Goal: Task Accomplishment & Management: Use online tool/utility

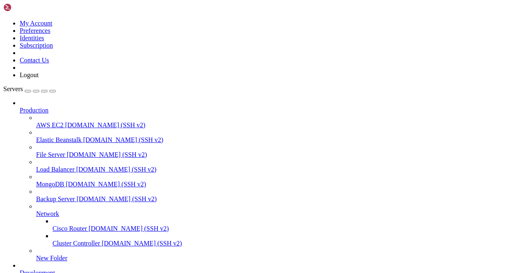
click at [59, 210] on span "Network" at bounding box center [47, 213] width 23 height 7
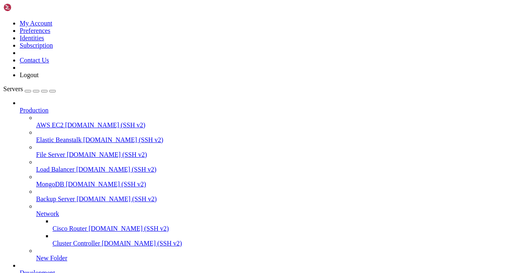
scroll to position [15084, 0]
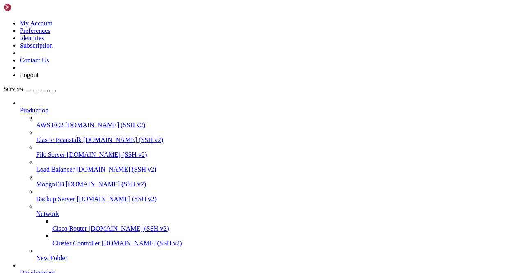
scroll to position [30564, 0]
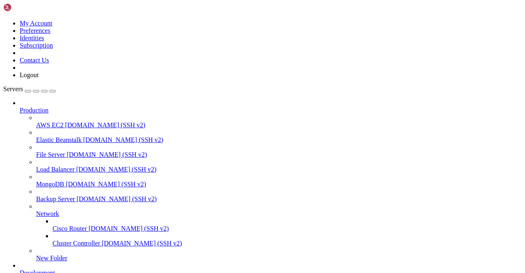
scroll to position [0, 0]
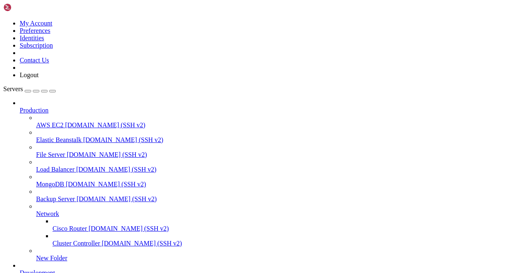
scroll to position [1365, 0]
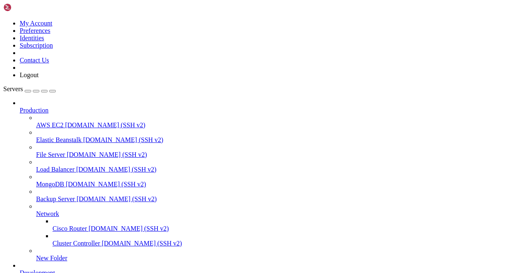
scroll to position [2492, 0]
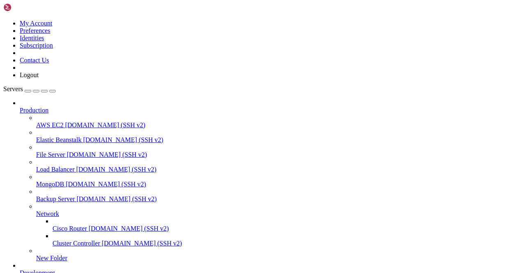
scroll to position [2971, 0]
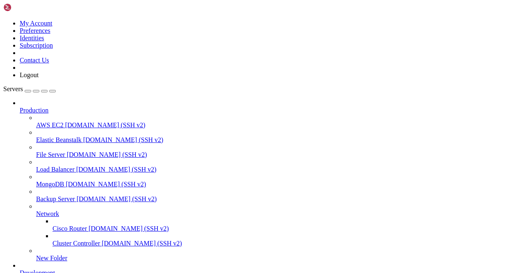
scroll to position [17908, 0]
type input "Telegram 03"
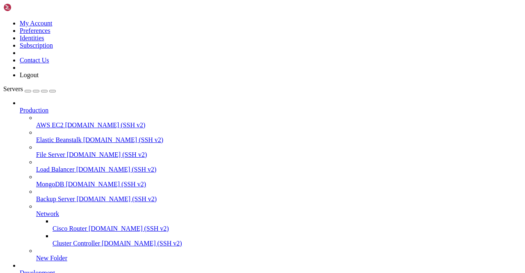
scroll to position [18040, 0]
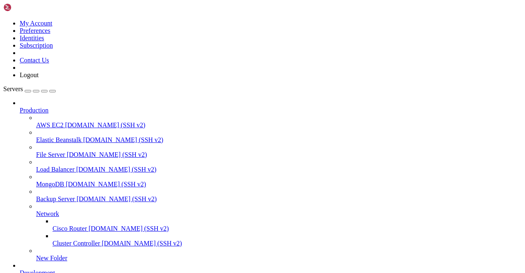
scroll to position [19917, 0]
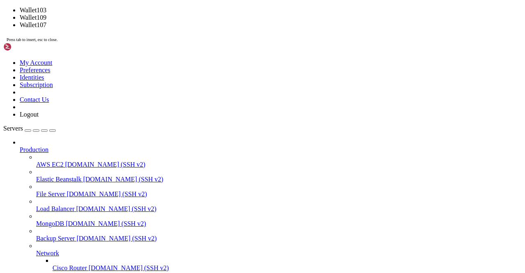
scroll to position [21479, 0]
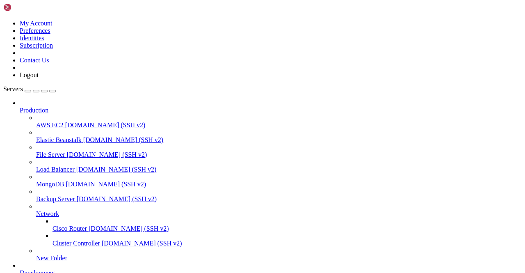
type input "Telegram10"
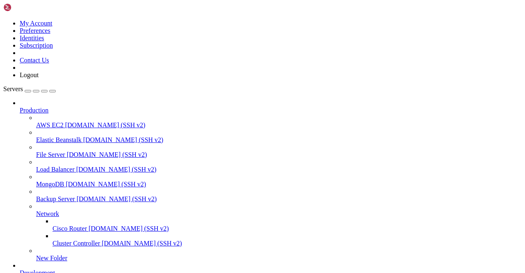
scroll to position [21688, 0]
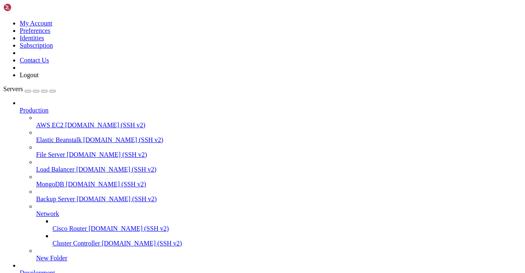
scroll to position [1381, 0]
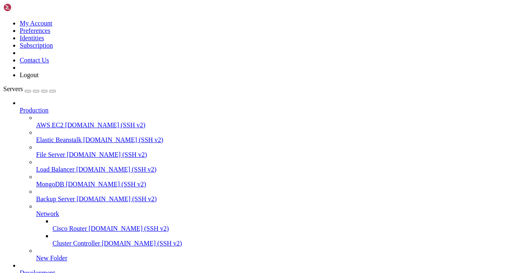
scroll to position [1414, 0]
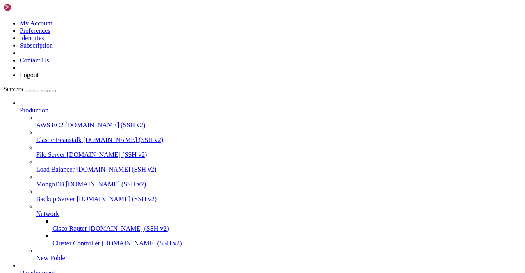
scroll to position [3348, 0]
drag, startPoint x: 370, startPoint y: 268, endPoint x: 368, endPoint y: 279, distance: 11.4
click at [368, 272] on html "Loading... My Account Preferences Identities Subscription Contact Us Logout Ser…" at bounding box center [262, 273] width 525 height 547
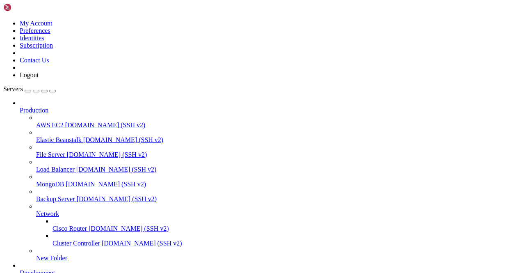
scroll to position [3393, 0]
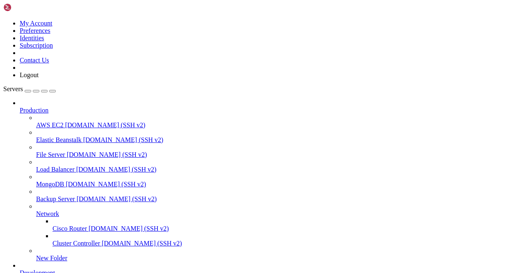
type input "Telegram16"
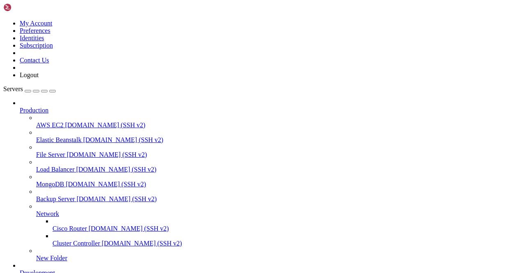
scroll to position [6254, 0]
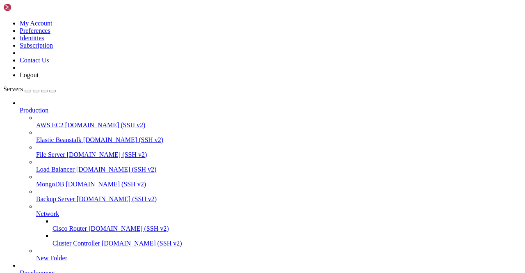
scroll to position [8160, 0]
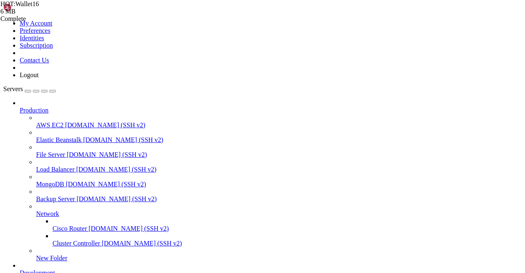
scroll to position [9717, 0]
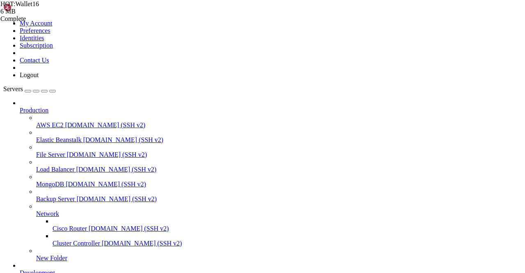
scroll to position [9955, 0]
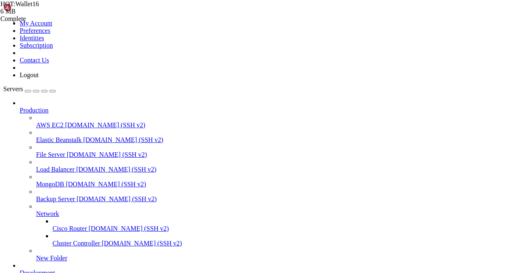
type input "/root"
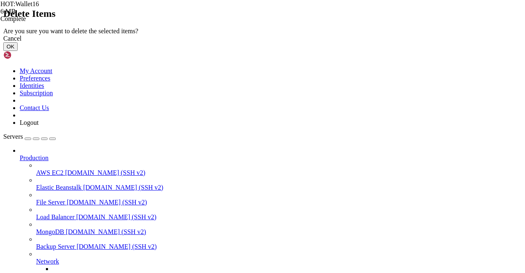
click at [18, 51] on button "OK" at bounding box center [10, 46] width 14 height 9
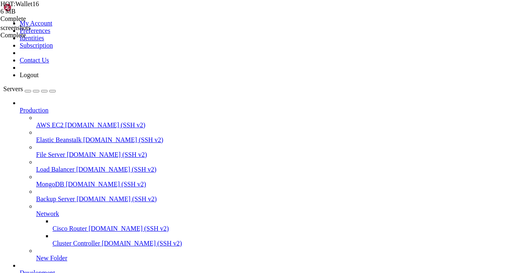
drag, startPoint x: 228, startPoint y: 4, endPoint x: 237, endPoint y: 7, distance: 9.5
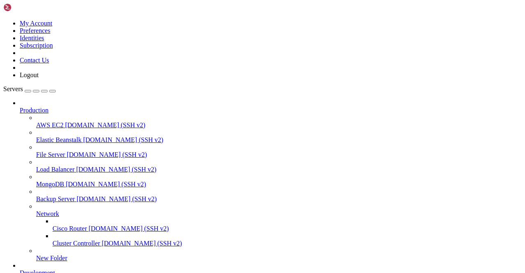
scroll to position [1324, 0]
type input "Telegram109"
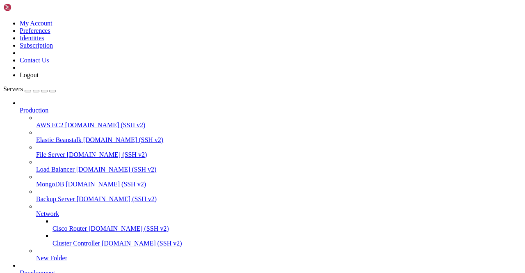
scroll to position [1324, 0]
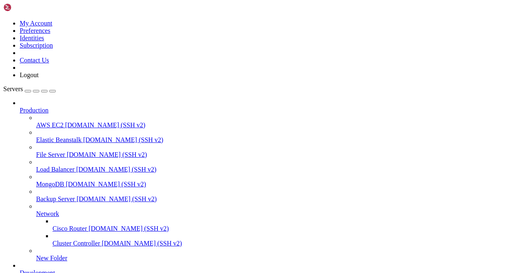
scroll to position [1647, 0]
